Goal: Transaction & Acquisition: Purchase product/service

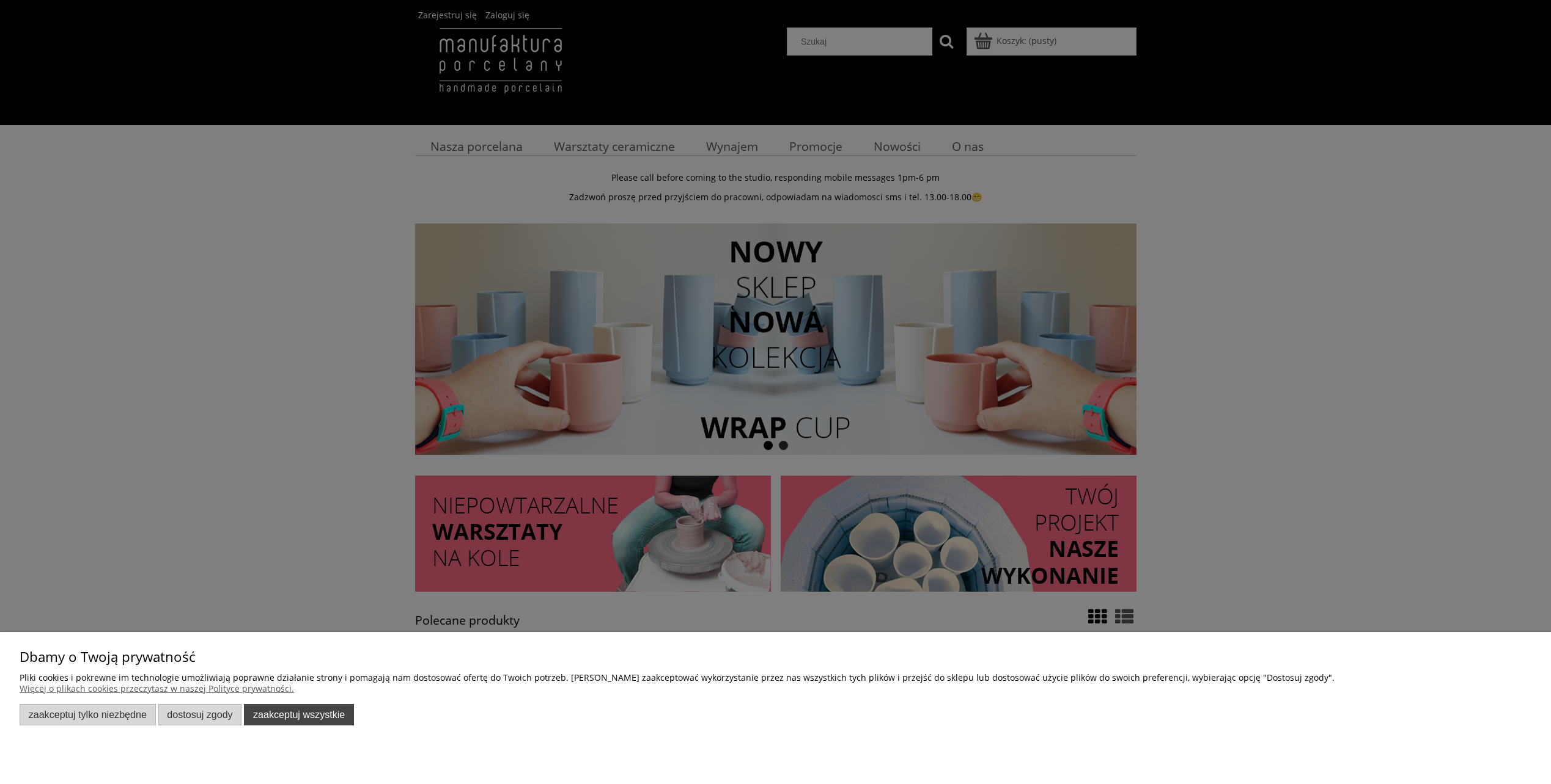
click at [308, 719] on button "Zaakceptuj wszystkie" at bounding box center [299, 715] width 110 height 22
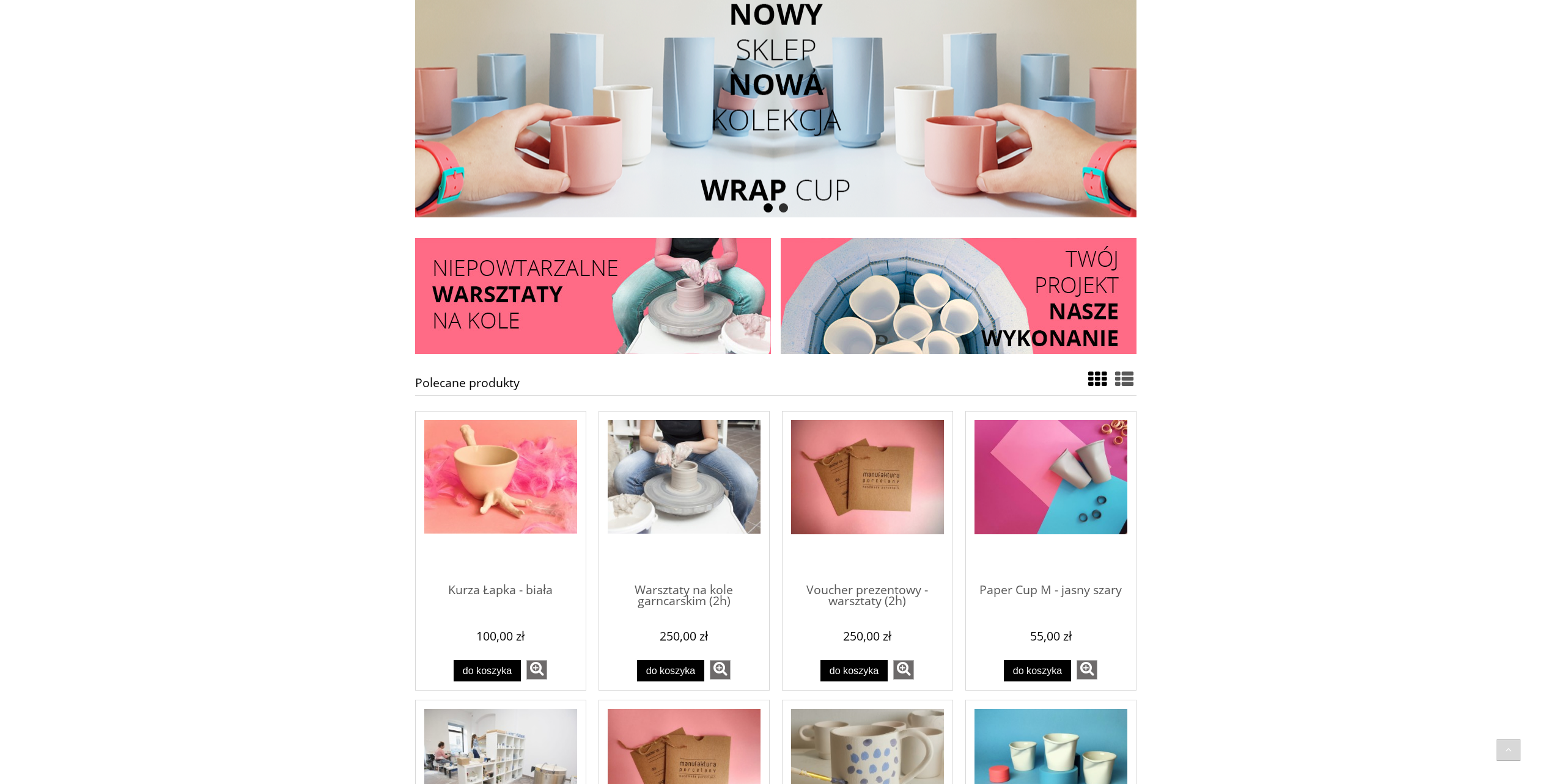
scroll to position [244, 0]
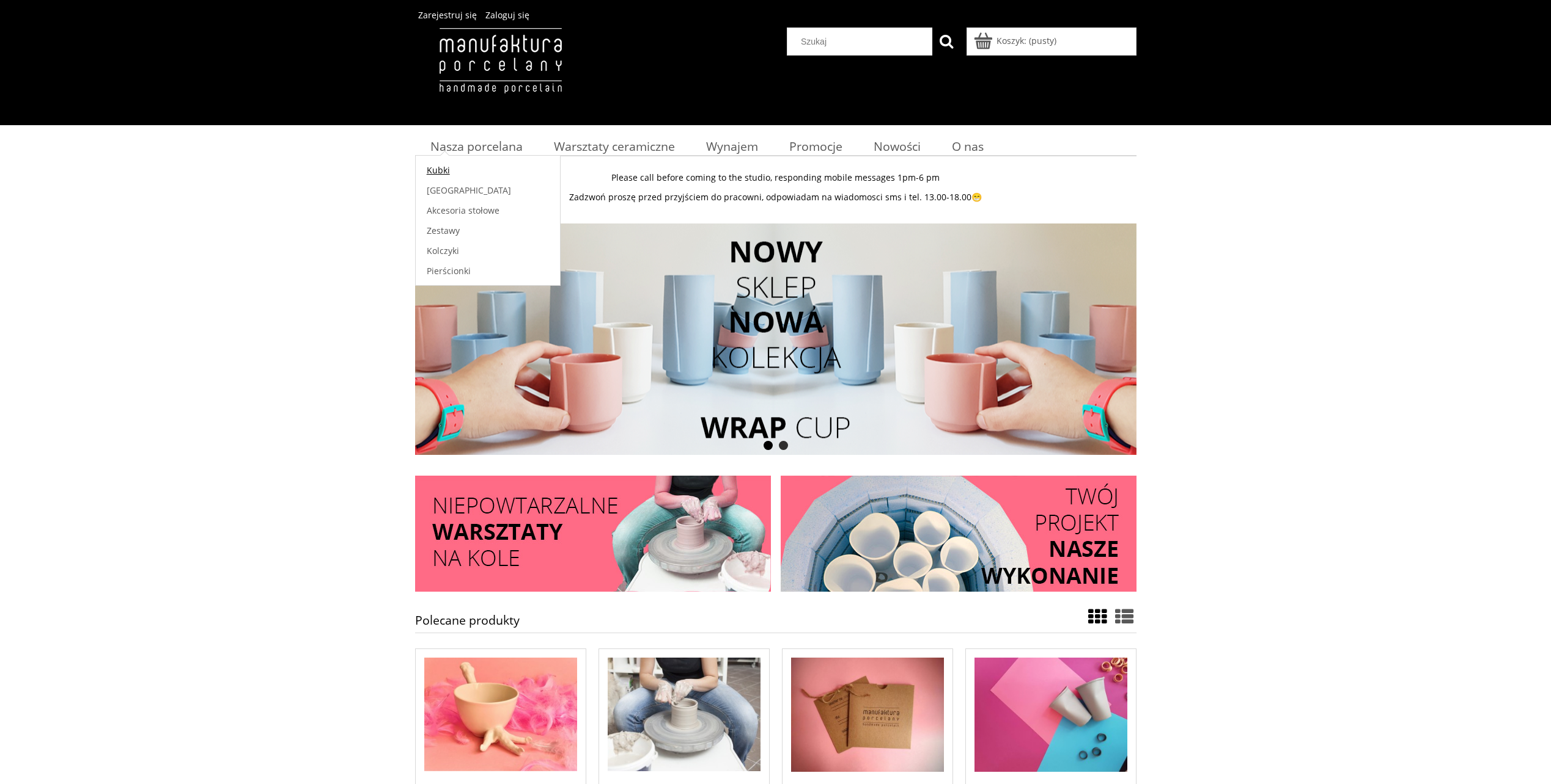
click at [439, 167] on span "Kubki" at bounding box center [438, 170] width 24 height 11
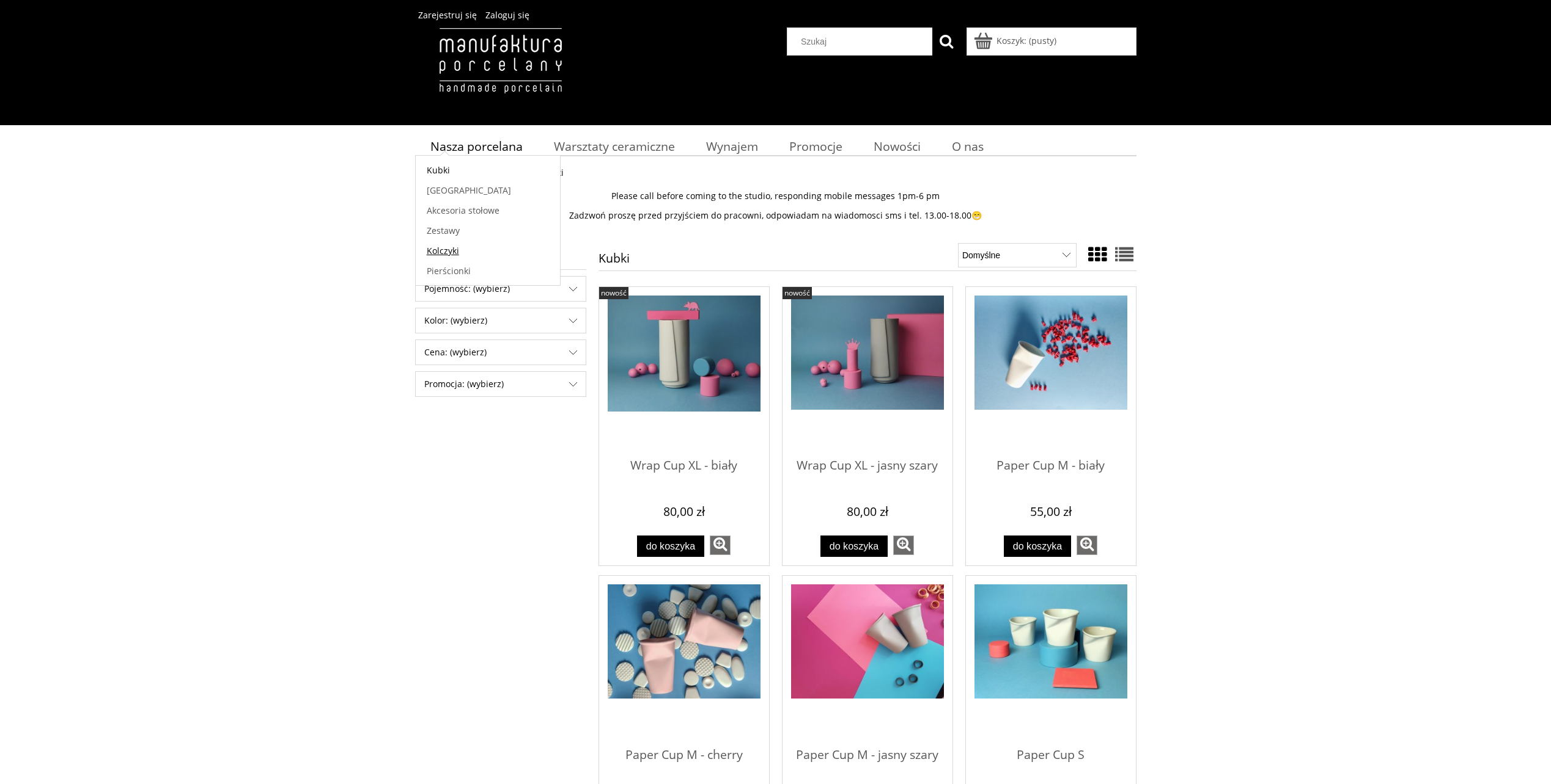
click at [449, 252] on span "Kolczyki" at bounding box center [443, 251] width 32 height 11
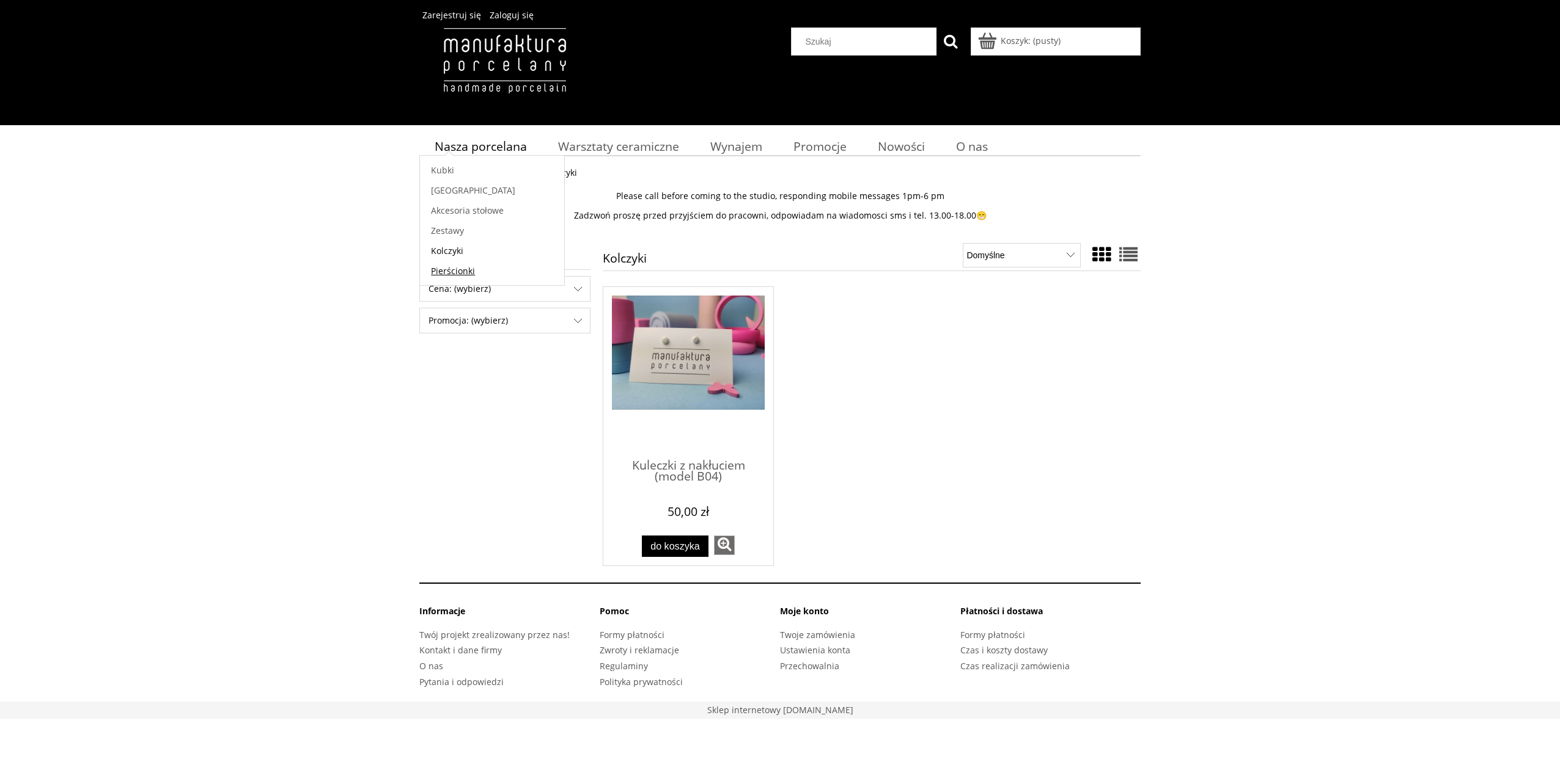
click at [461, 270] on span "Pierścionki" at bounding box center [452, 270] width 44 height 11
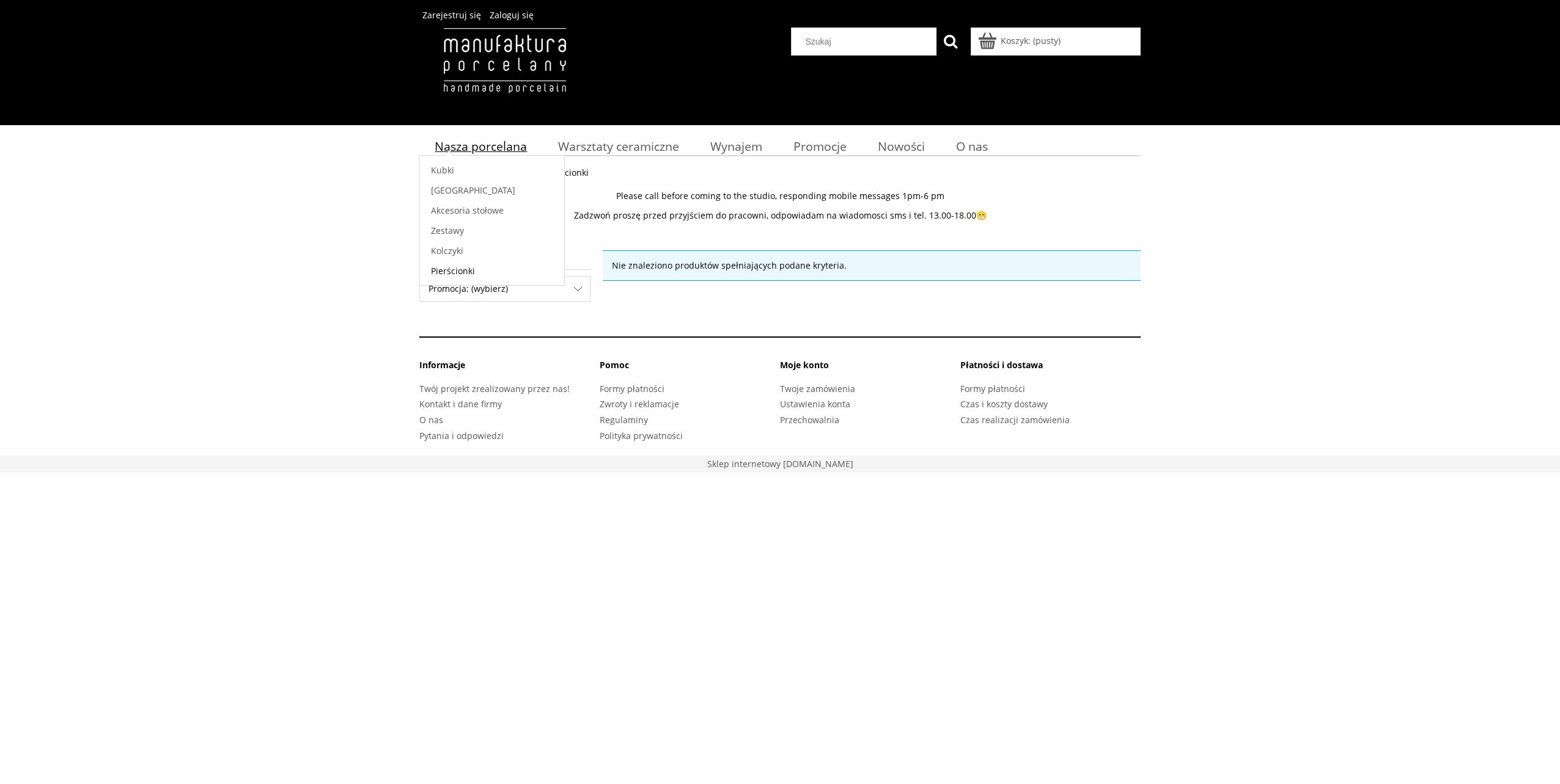
click at [465, 140] on span "Nasza porcelana" at bounding box center [481, 146] width 93 height 16
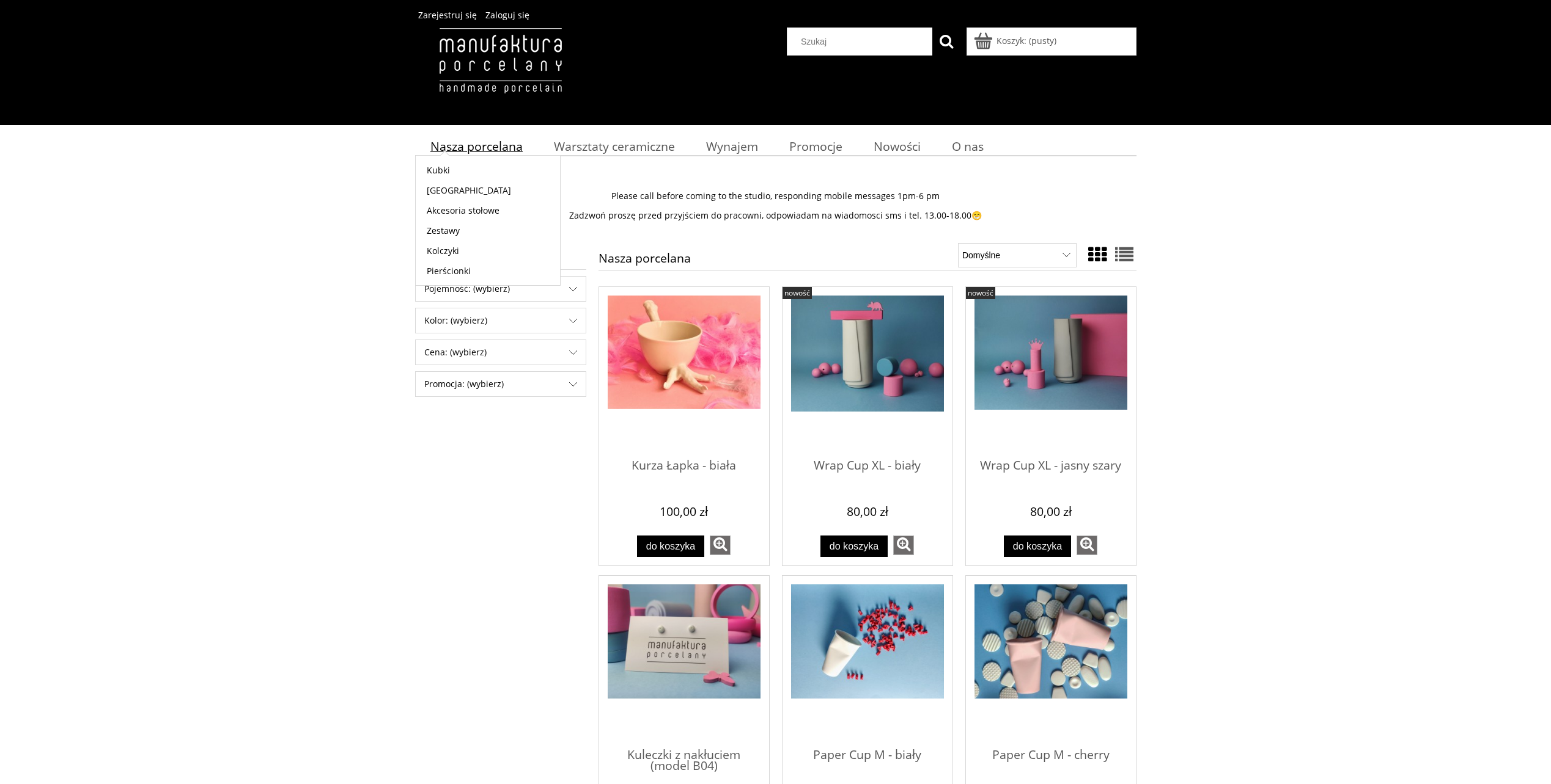
click at [464, 151] on span "Nasza porcelana" at bounding box center [477, 146] width 93 height 16
click at [722, 362] on img "Przejdź do produktu Kurza Łapka - biała" at bounding box center [683, 353] width 152 height 114
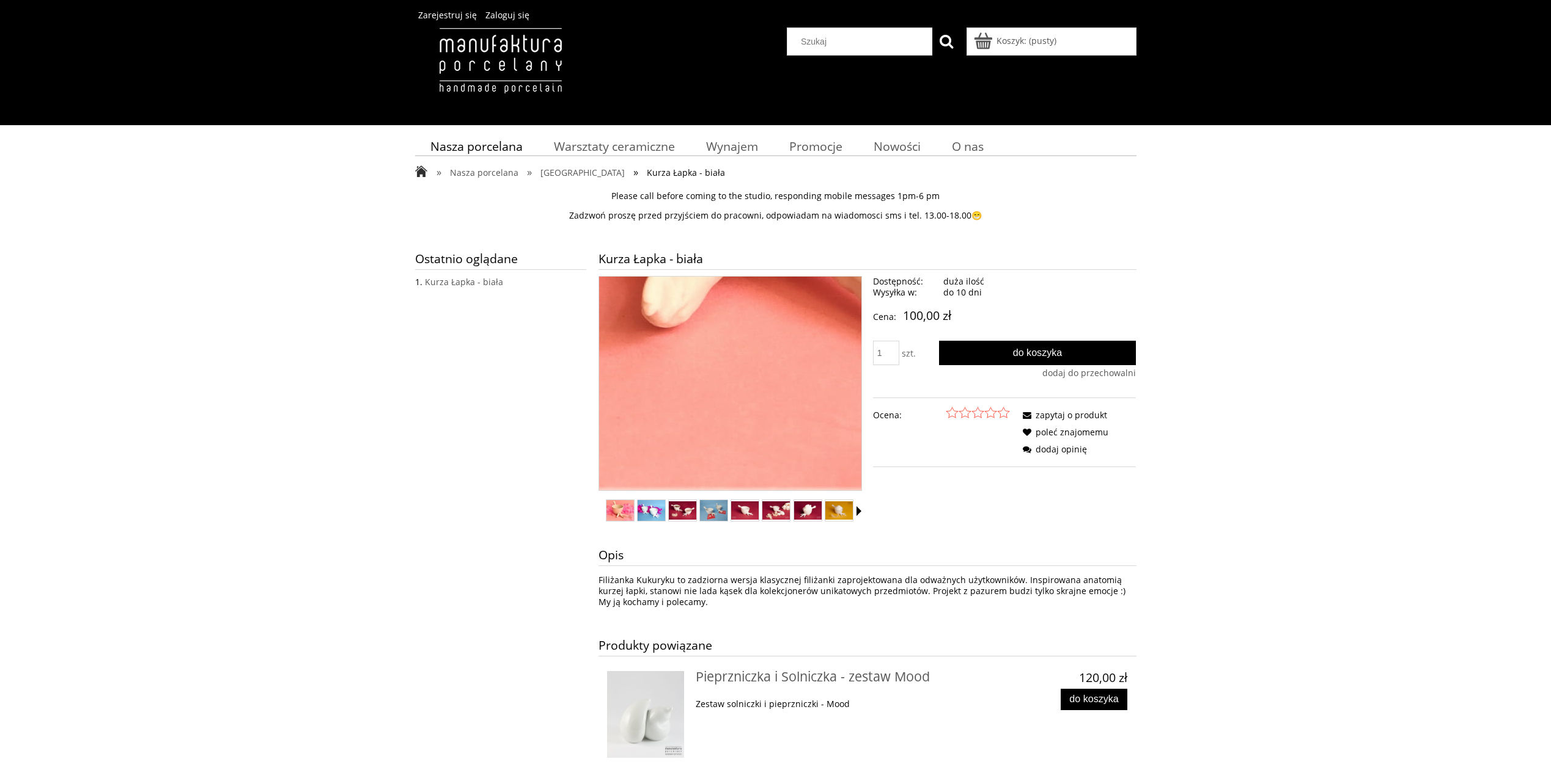
click at [748, 514] on img "Miniaturka 5 z 12. FK-b09_web.jpg. Naciśnij Enter lub spację, aby otworzyć wybr…" at bounding box center [745, 510] width 27 height 18
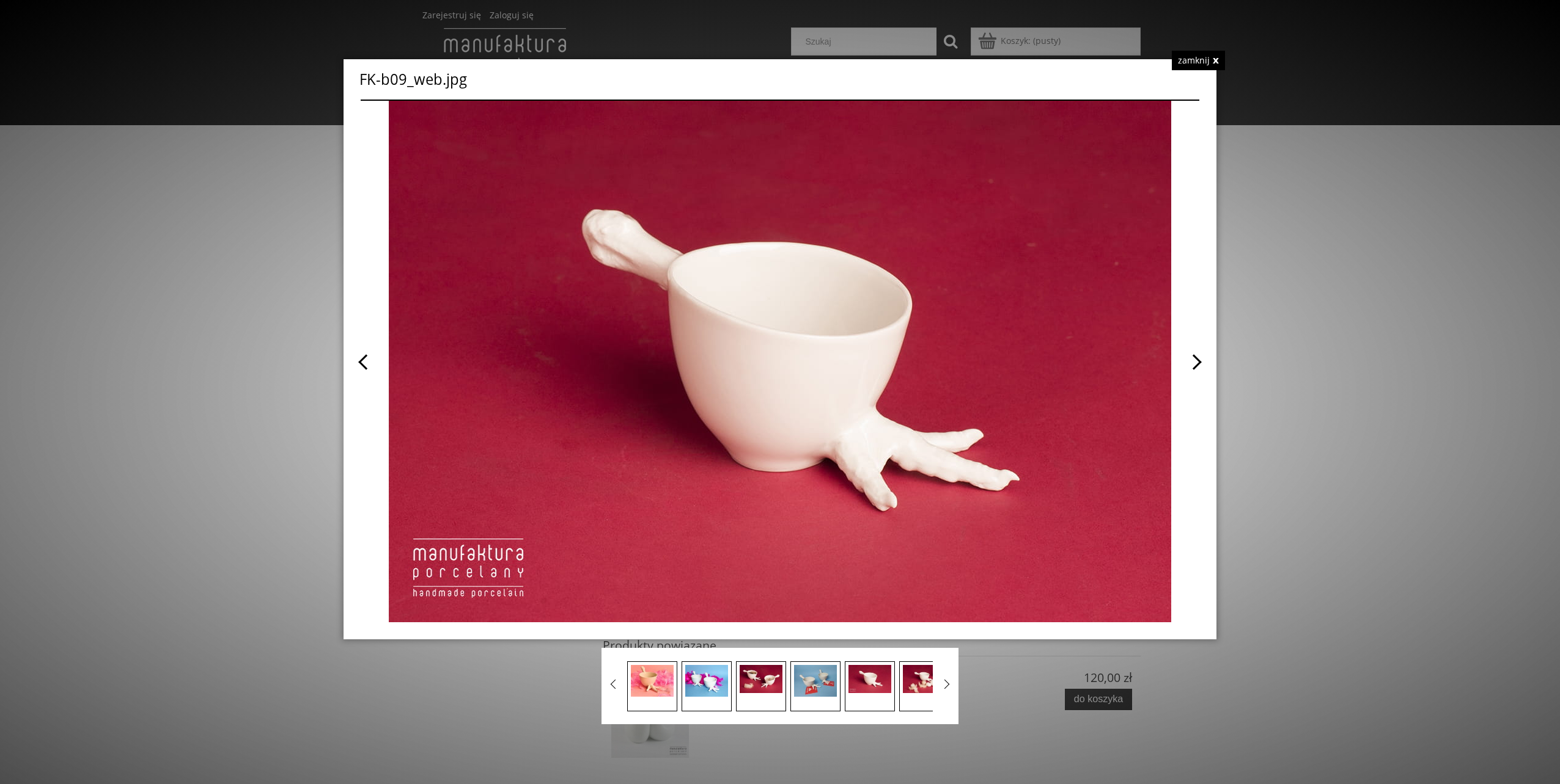
click at [1197, 362] on span at bounding box center [989, 362] width 419 height 522
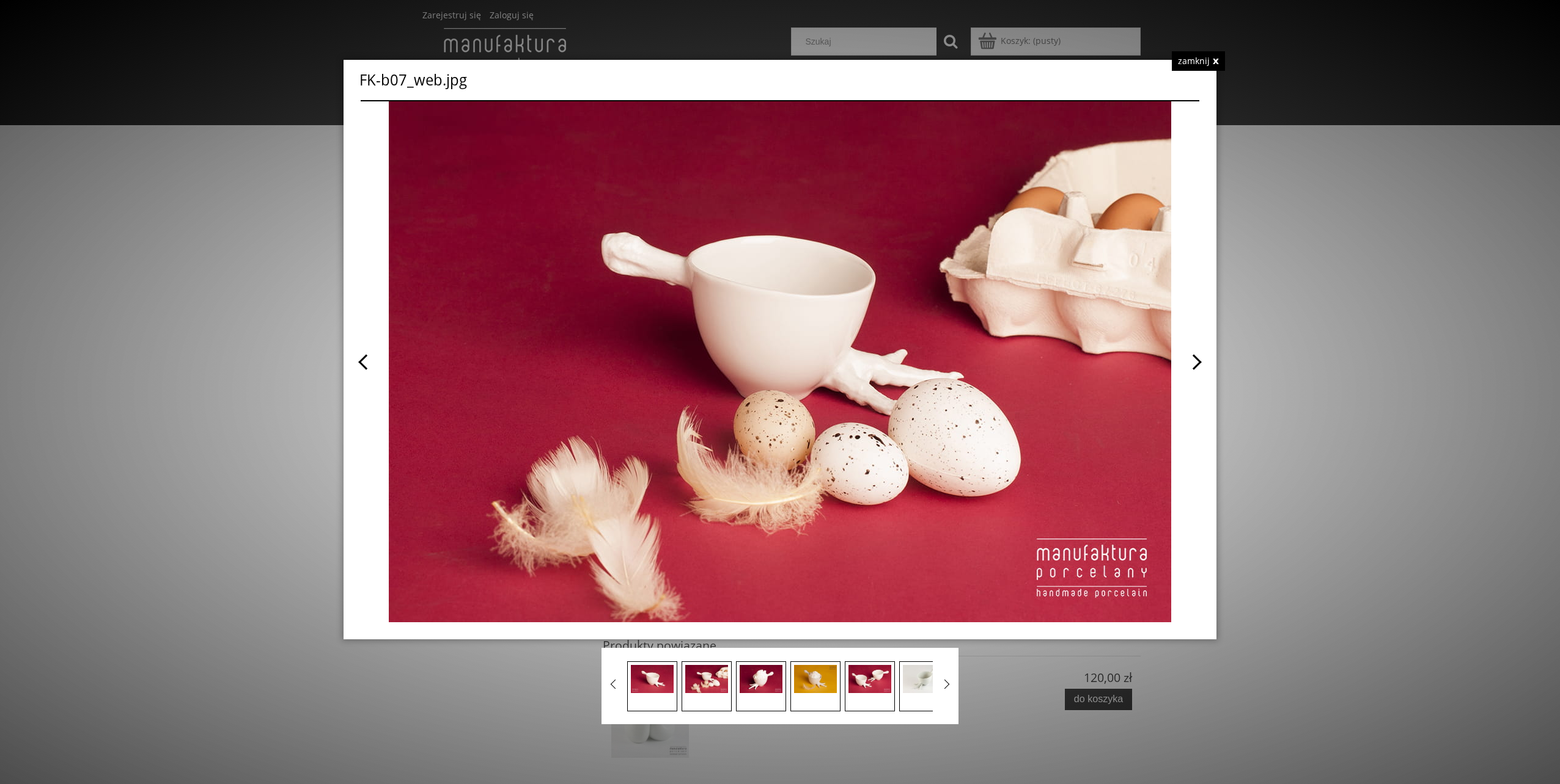
click at [1197, 362] on span at bounding box center [989, 361] width 419 height 521
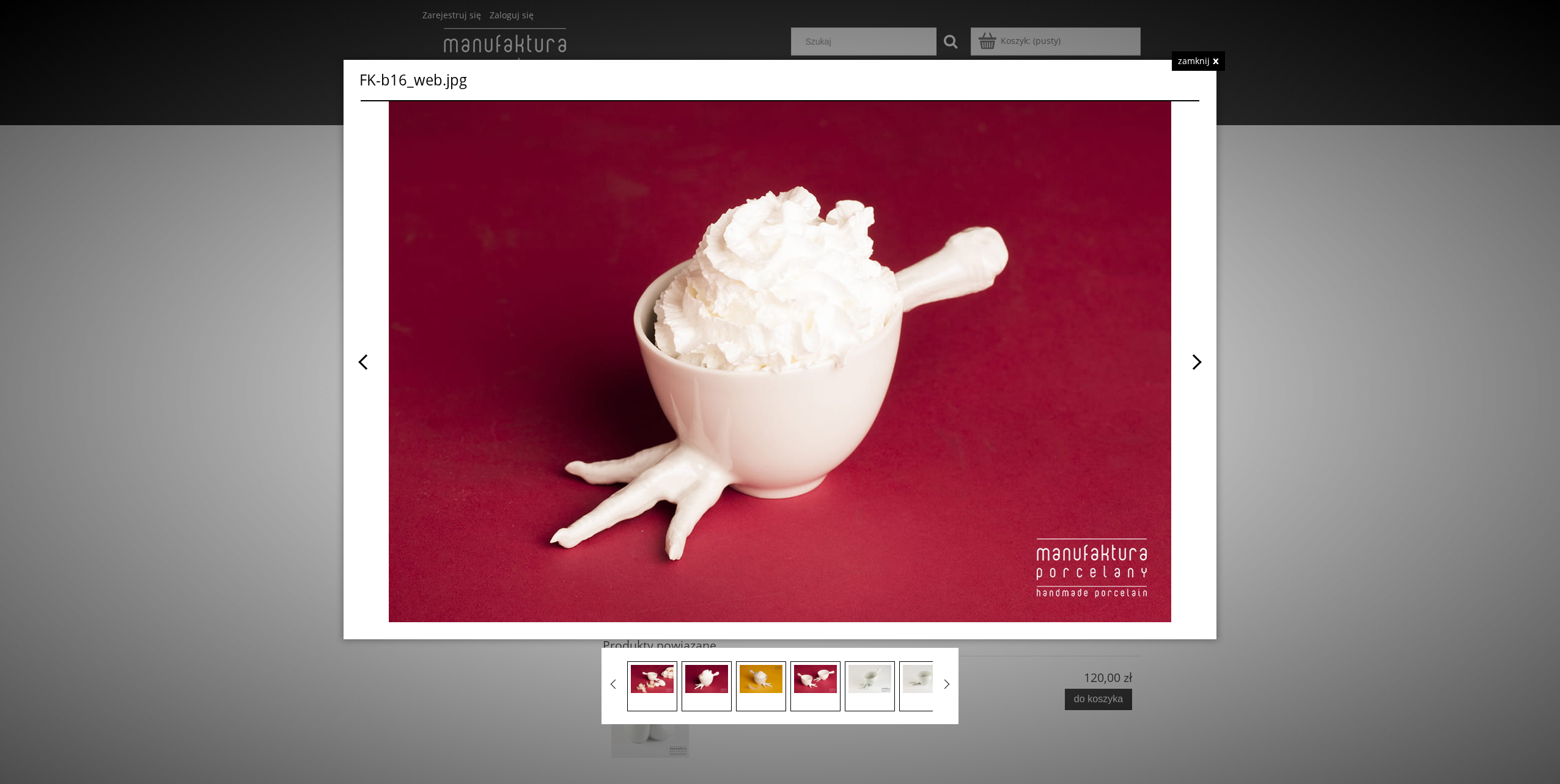
click at [1197, 362] on span at bounding box center [989, 361] width 419 height 521
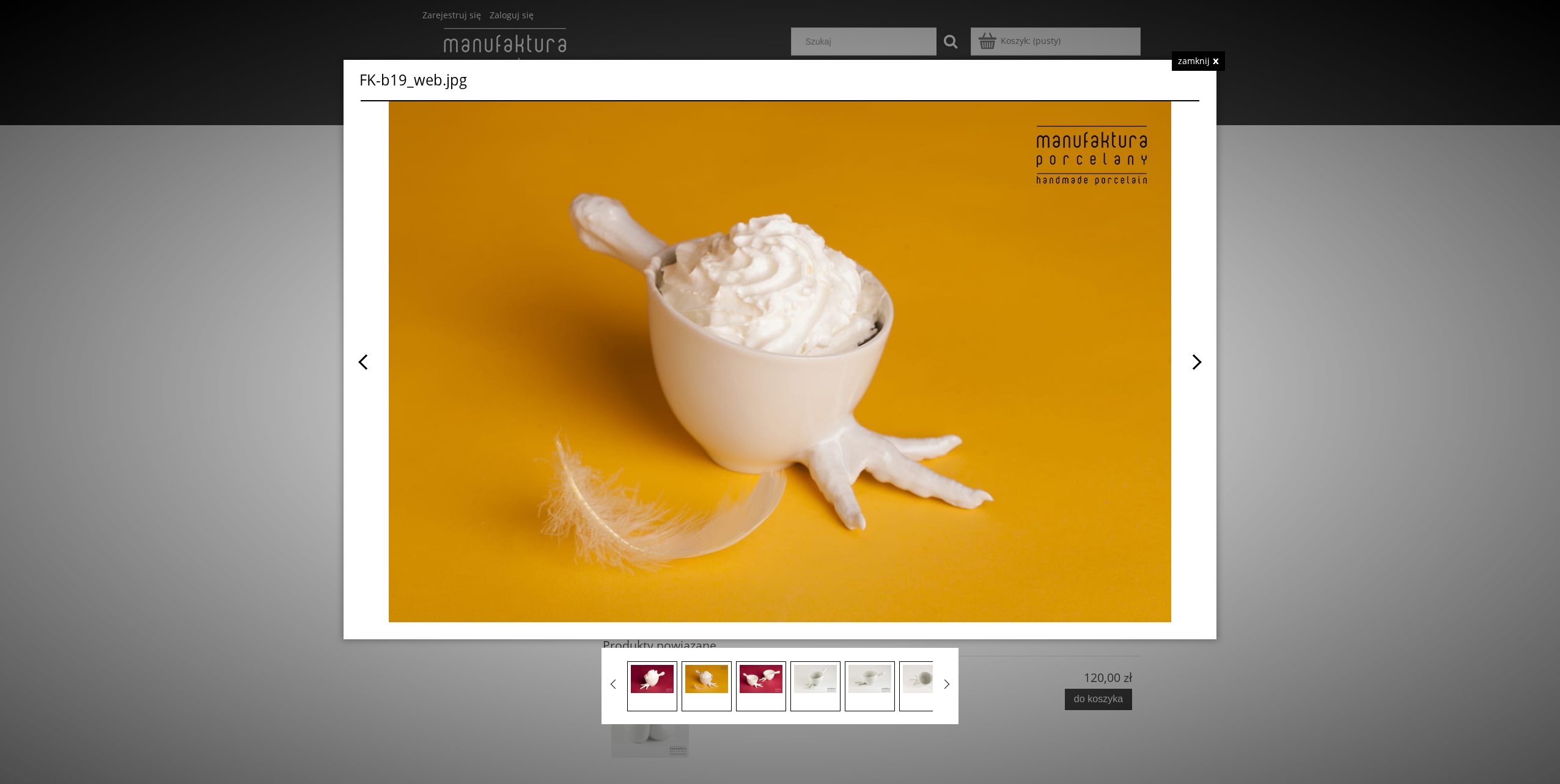
click at [1197, 362] on span at bounding box center [989, 361] width 419 height 521
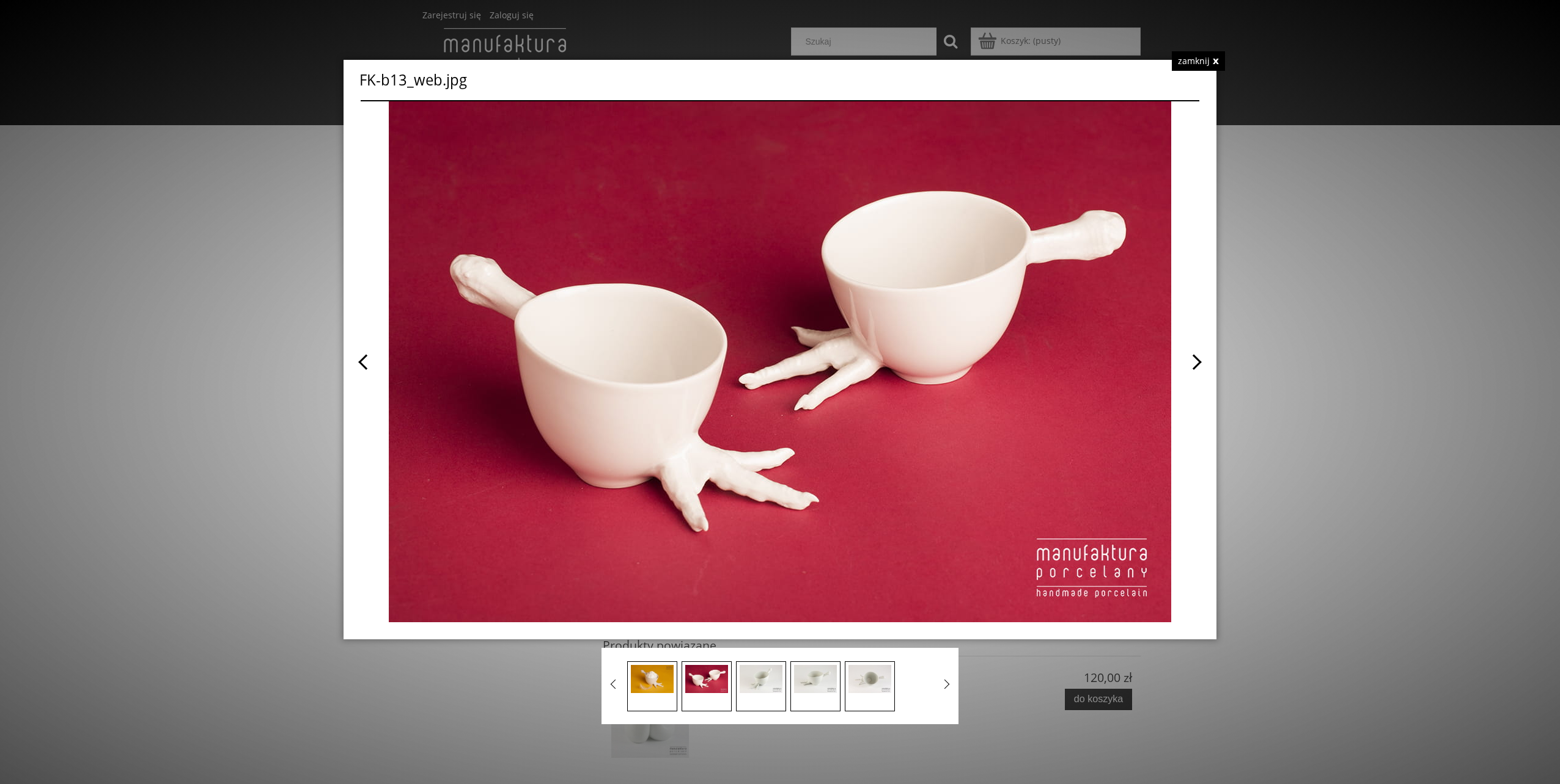
click at [1197, 362] on span at bounding box center [989, 361] width 419 height 521
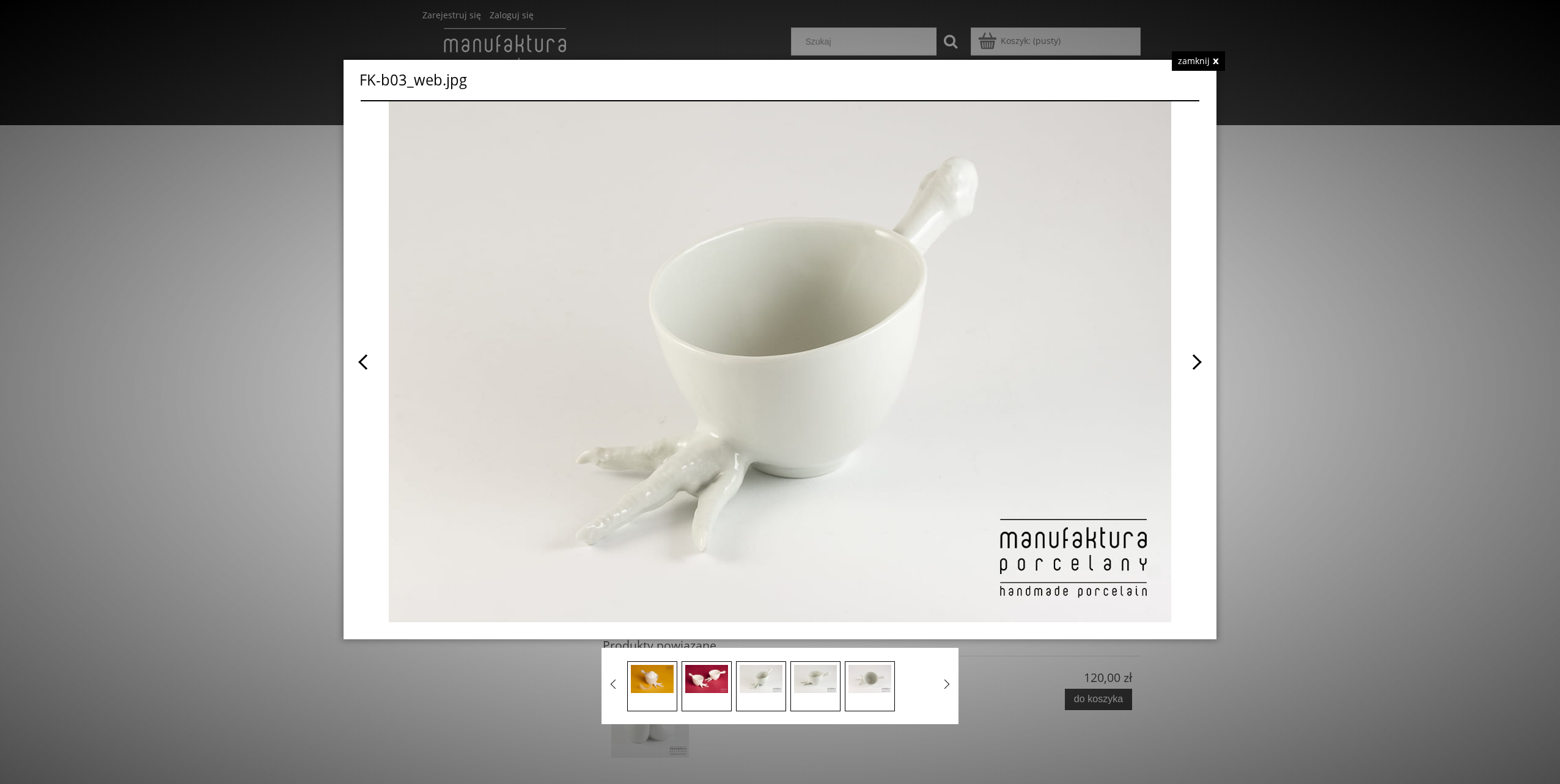
click at [1197, 362] on span at bounding box center [989, 361] width 419 height 521
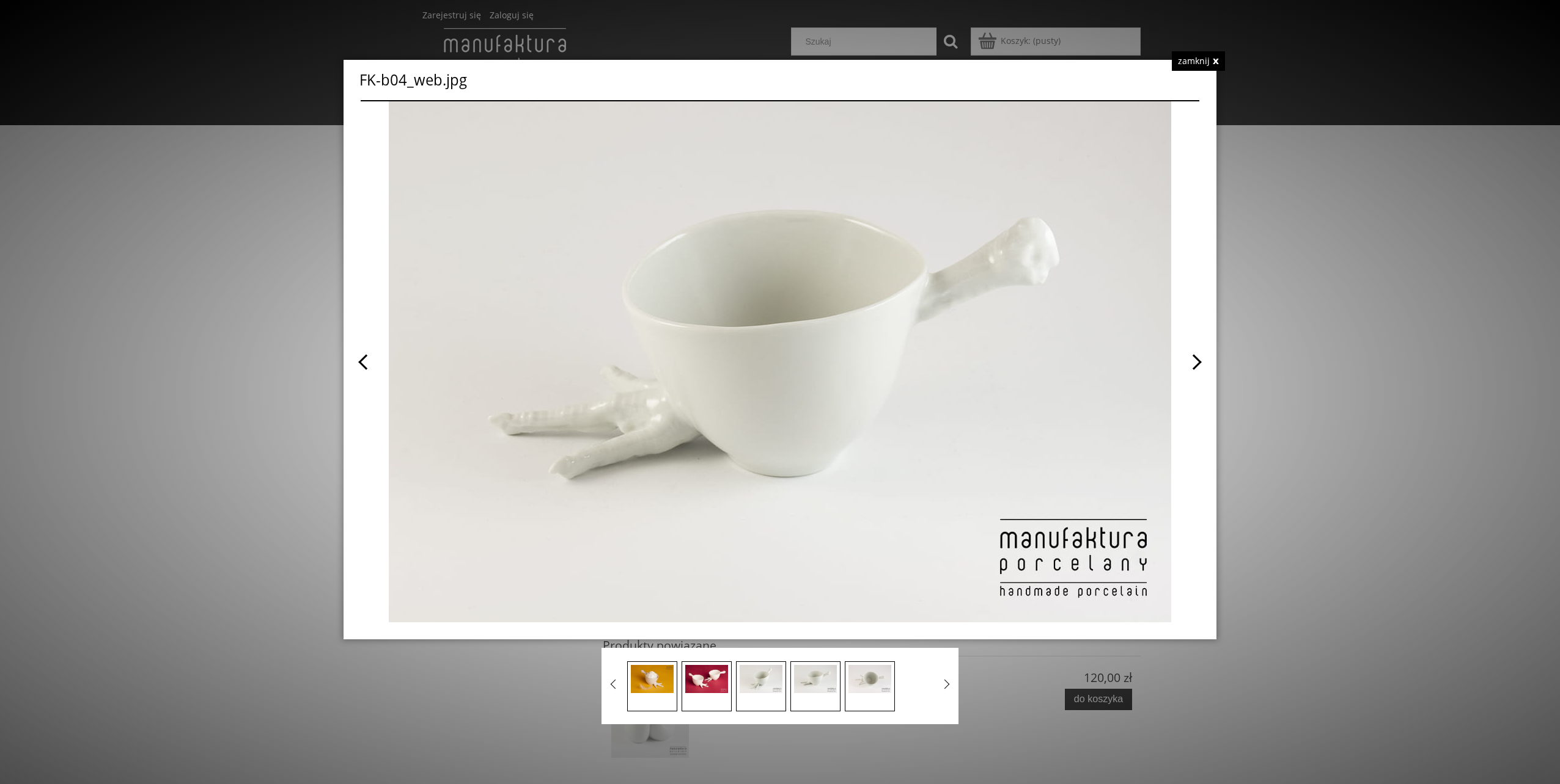
click at [1196, 359] on span at bounding box center [989, 361] width 419 height 521
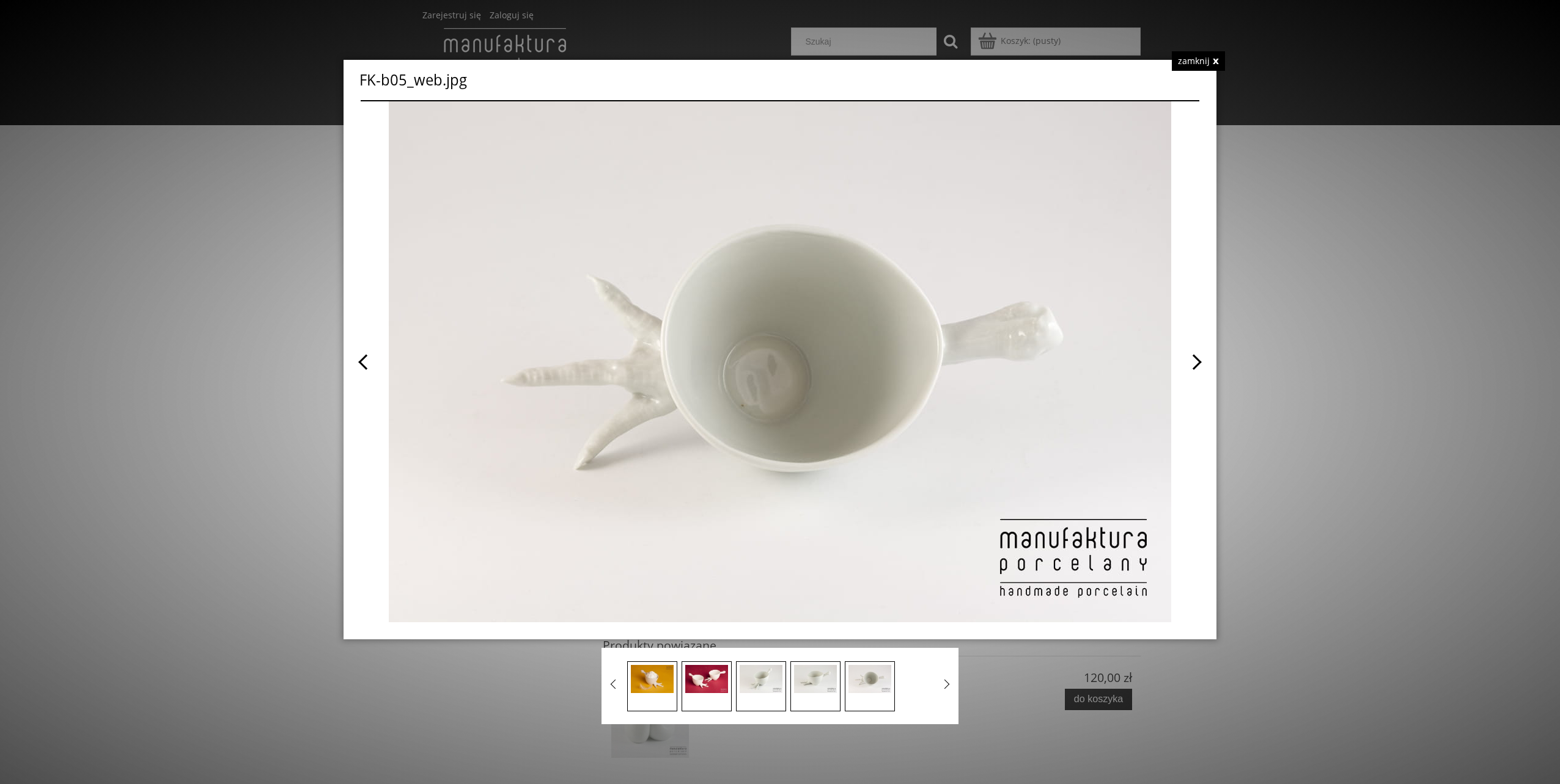
click at [1196, 359] on span at bounding box center [989, 361] width 419 height 521
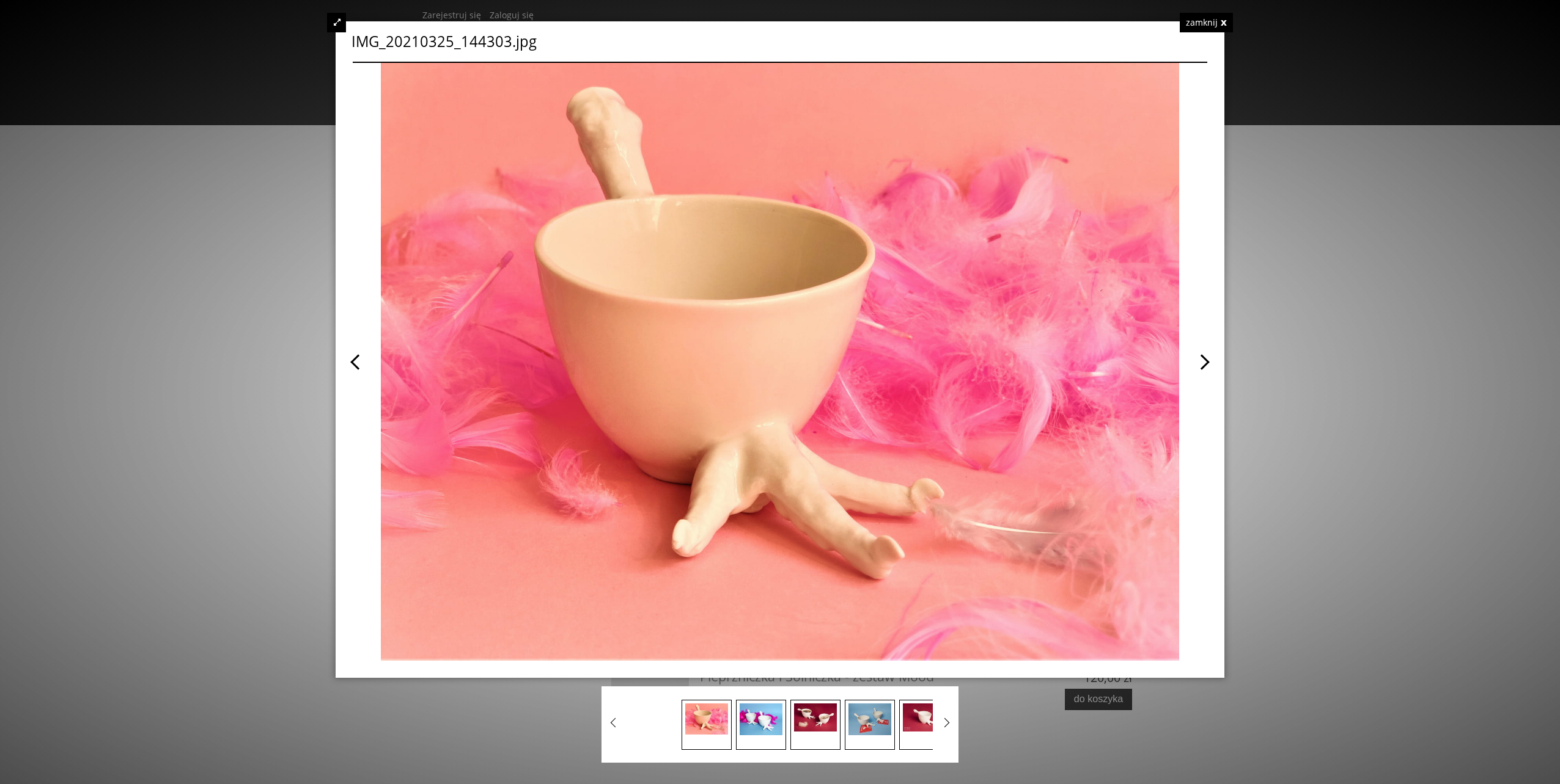
click at [1196, 359] on span at bounding box center [993, 362] width 428 height 598
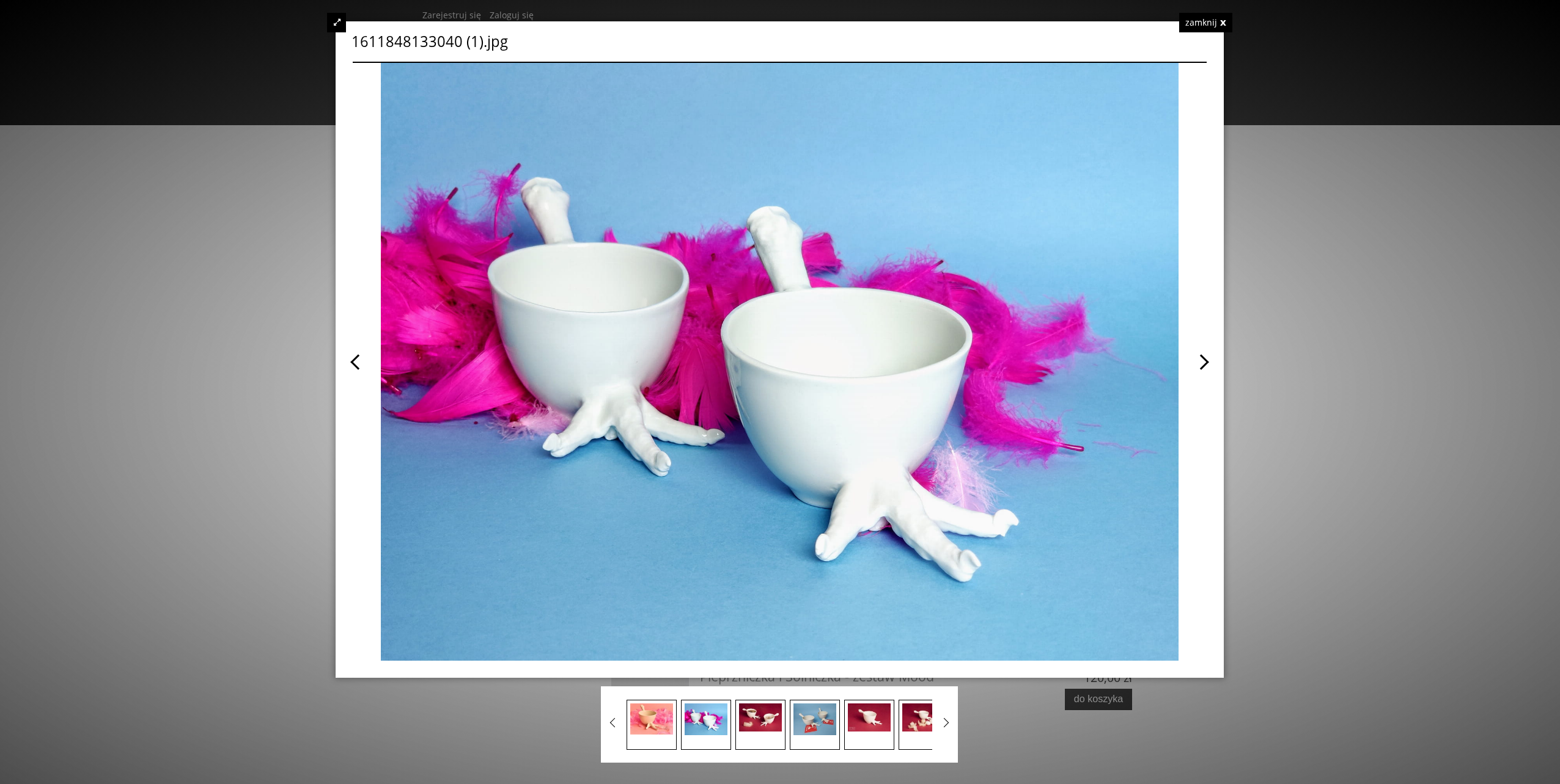
click at [1213, 25] on div "zamknij" at bounding box center [1205, 23] width 53 height 20
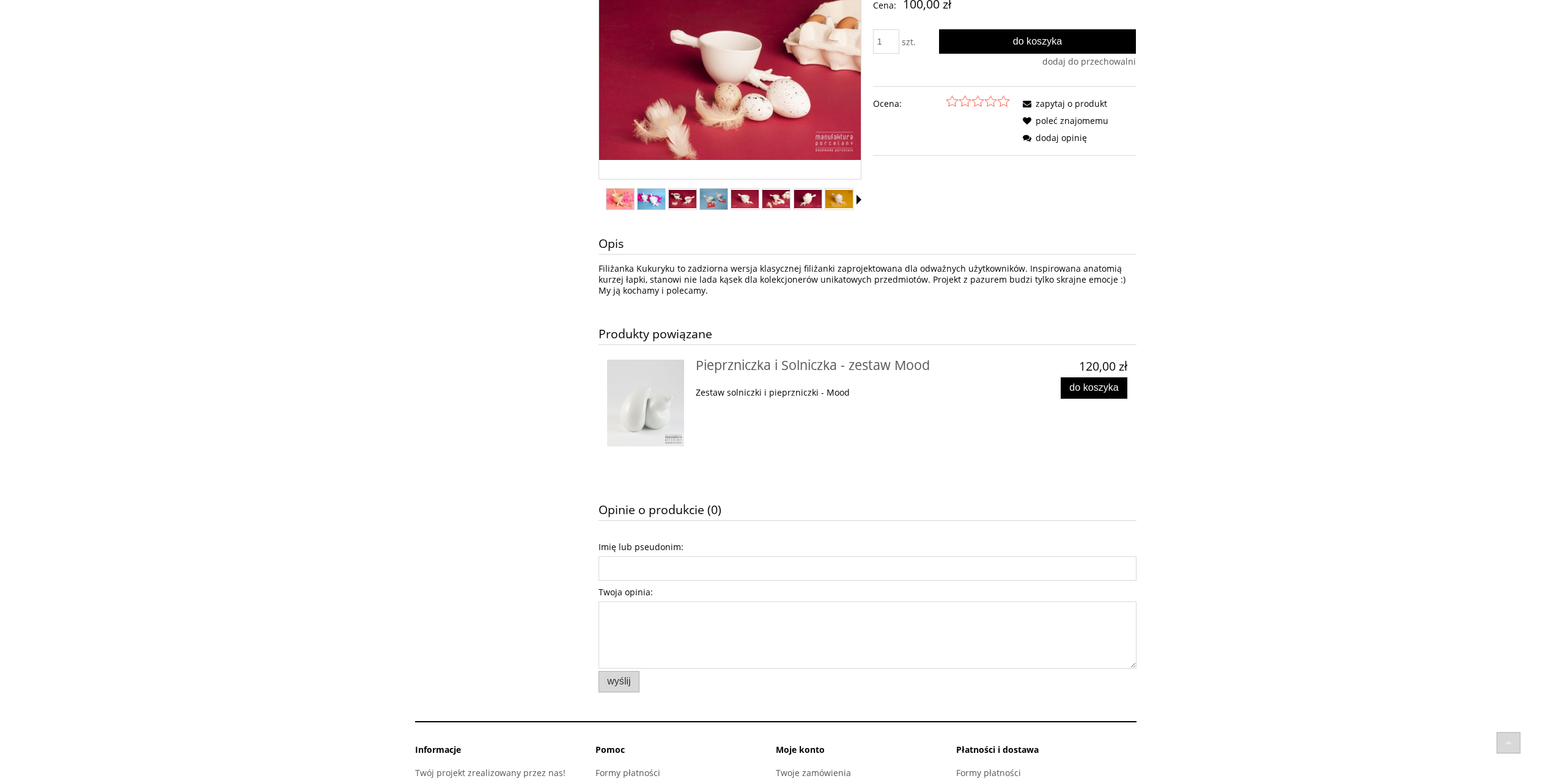
scroll to position [385, 0]
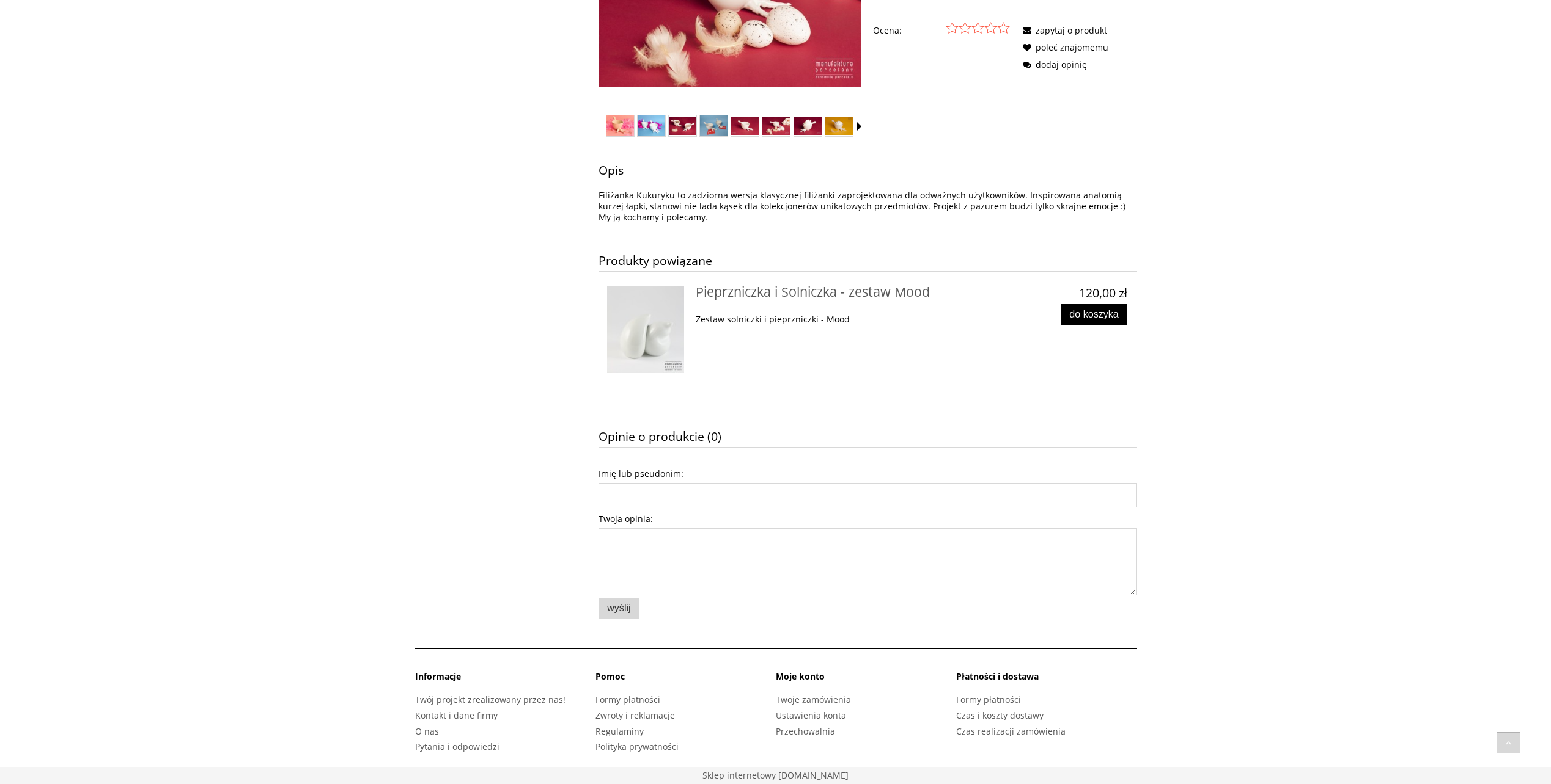
click at [627, 319] on img at bounding box center [645, 330] width 78 height 87
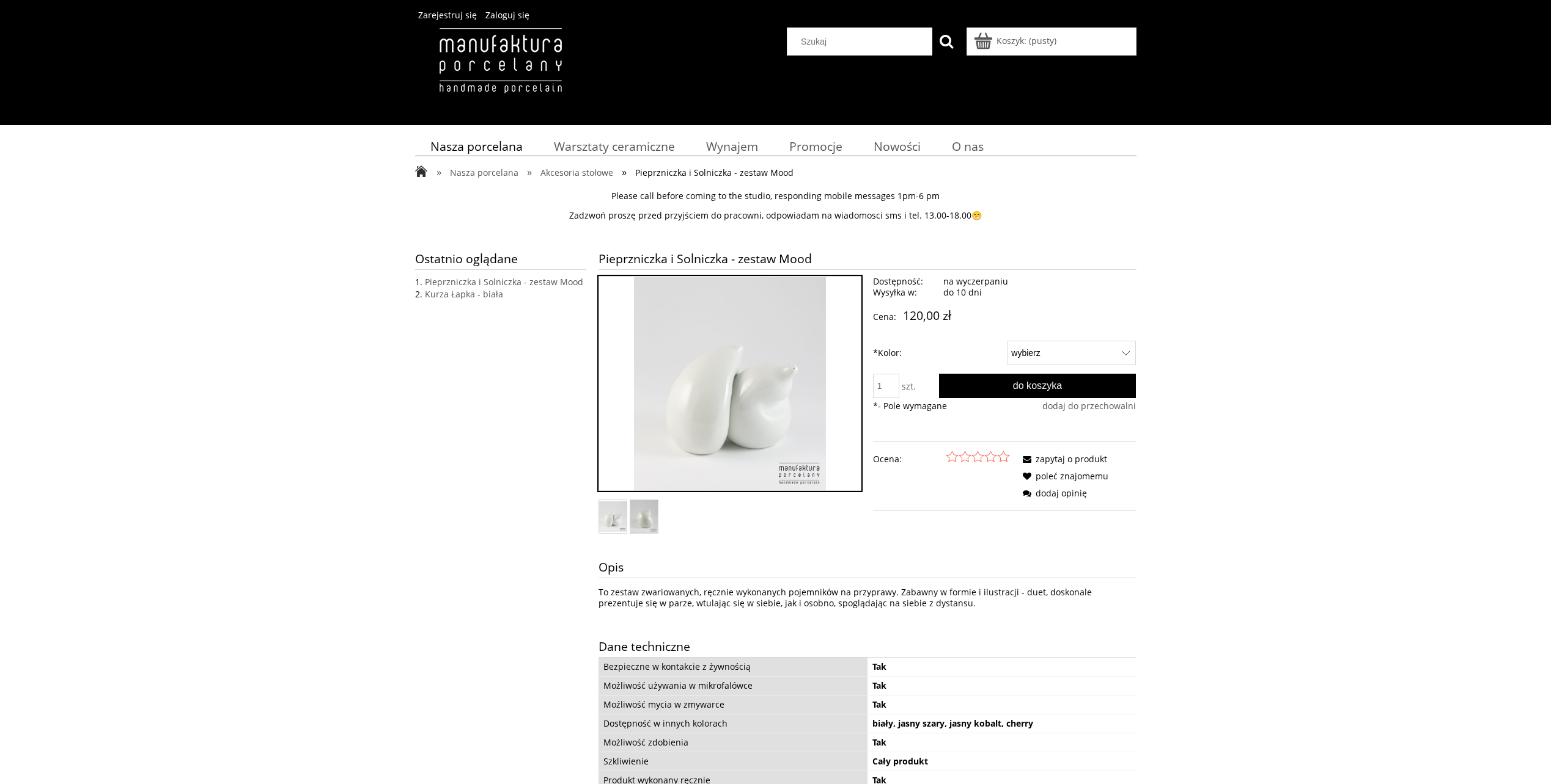
click at [755, 382] on img "SP-b2_web.jpg Naciśnij Enter lub spację, aby otworzyć wybrane zdjęcie w widoku …" at bounding box center [730, 384] width 192 height 214
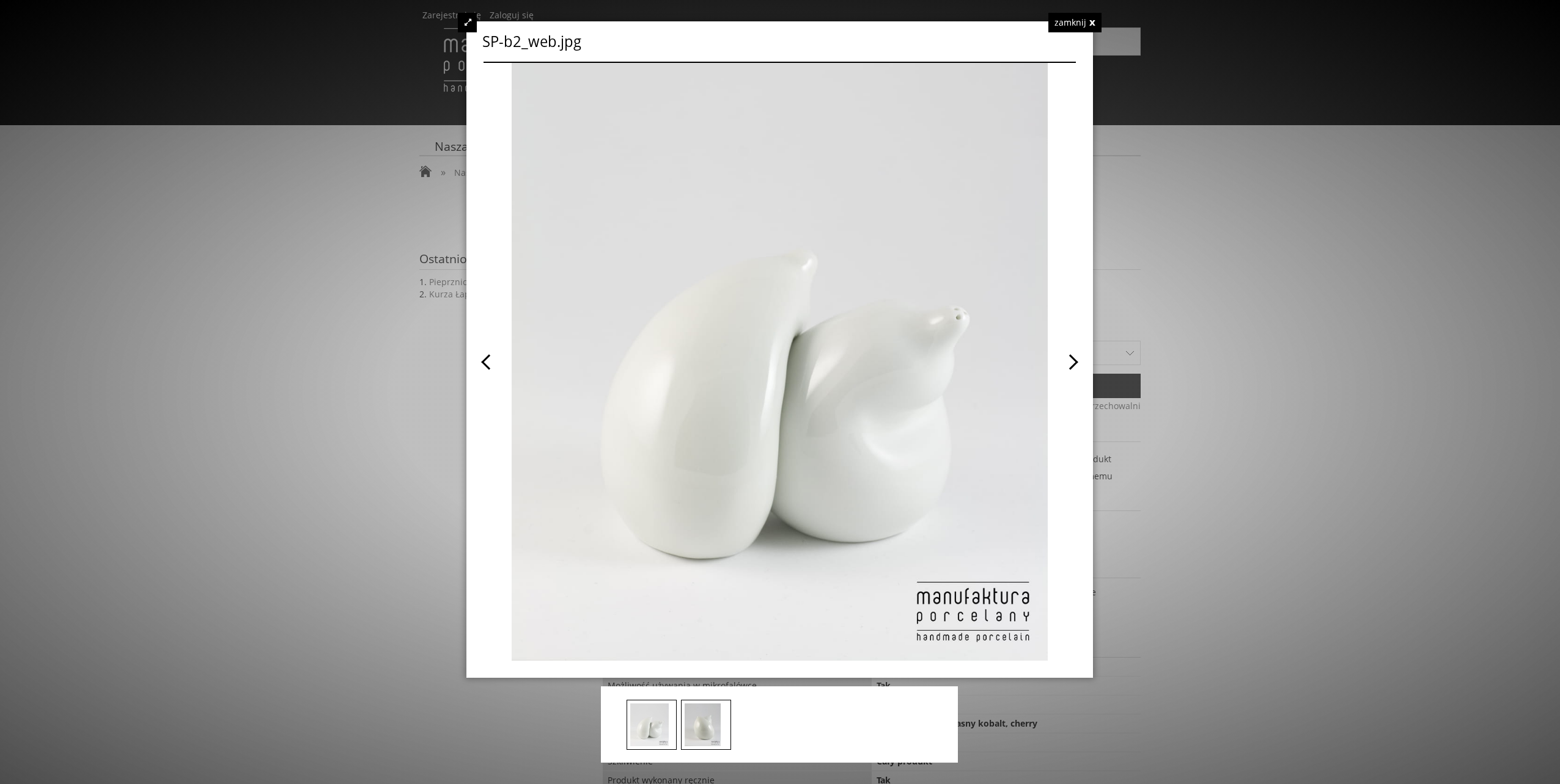
click at [1065, 359] on span at bounding box center [927, 362] width 296 height 598
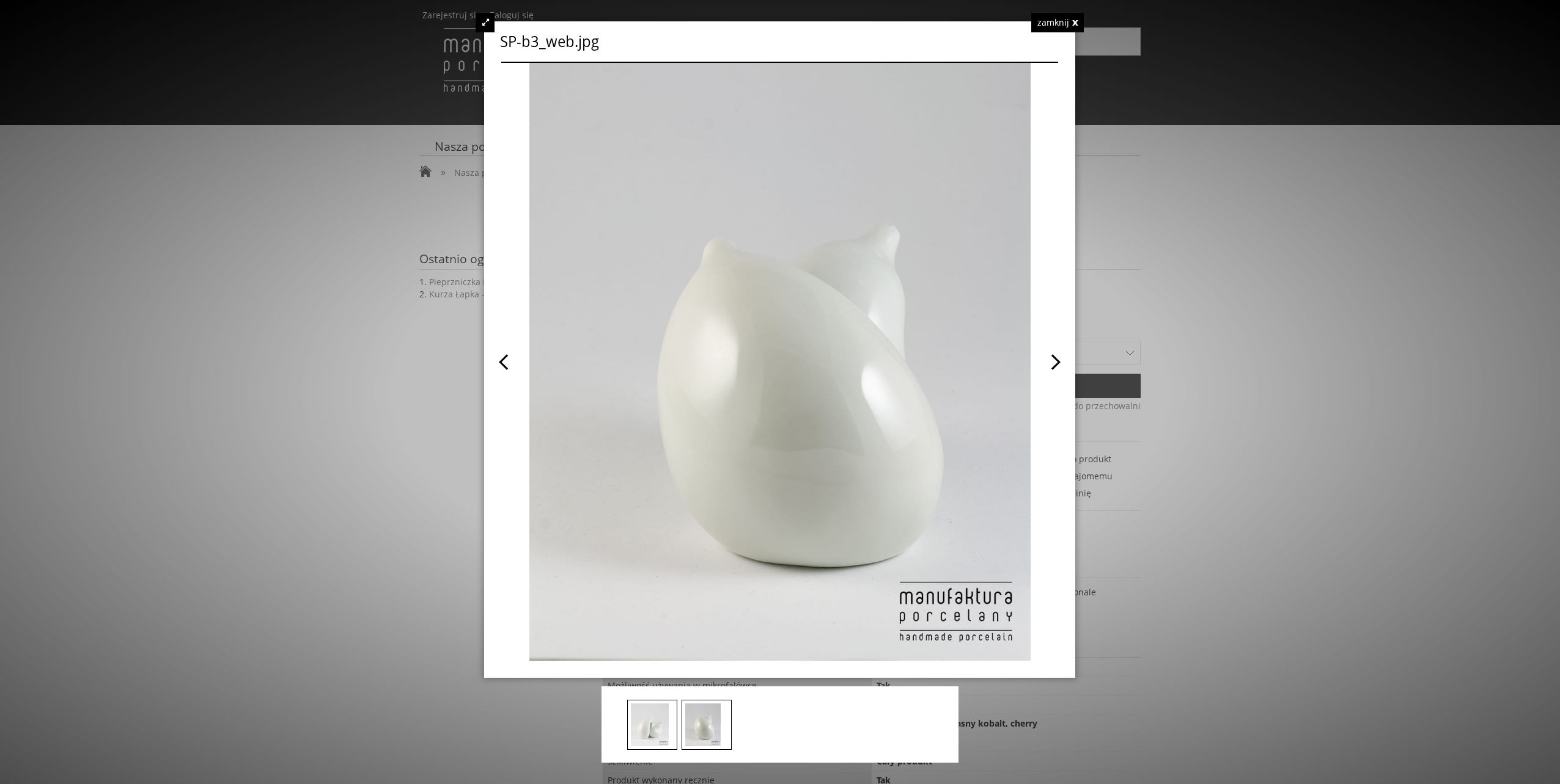
click at [1065, 359] on div "SP-b3_web.jpg zamknij" at bounding box center [780, 350] width 591 height 656
click at [1052, 20] on div "zamknij" at bounding box center [1058, 23] width 53 height 20
